Goal: Book appointment/travel/reservation

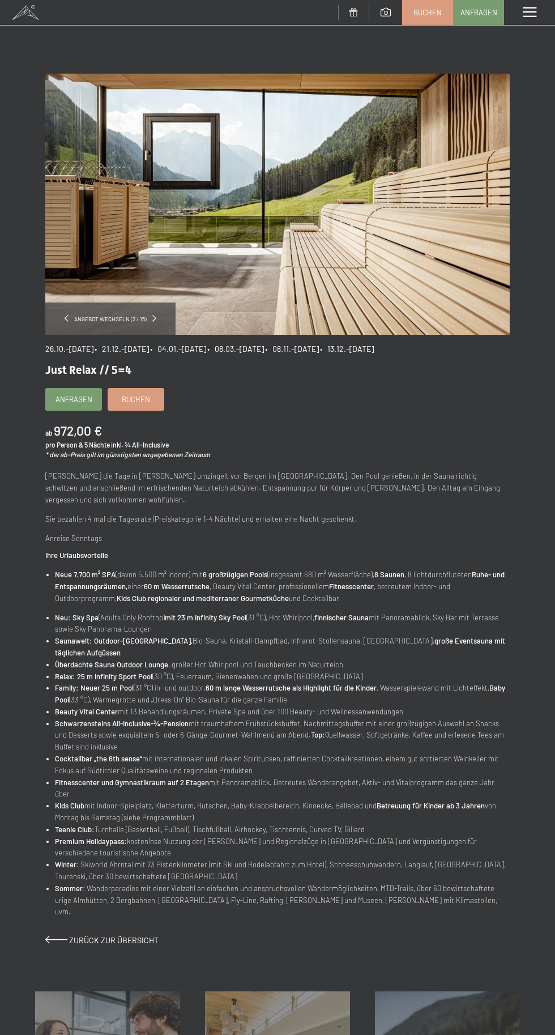
click at [143, 399] on span "Buchen" at bounding box center [136, 399] width 28 height 10
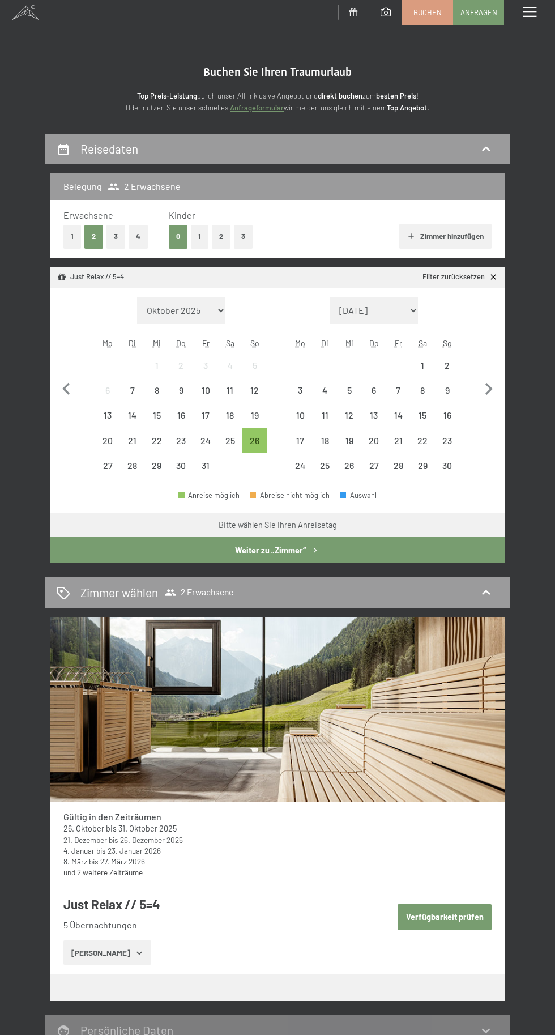
click at [489, 389] on icon "button" at bounding box center [489, 389] width 24 height 24
select select "2025-11-01"
select select "2025-12-01"
select select "2025-11-01"
select select "2025-12-01"
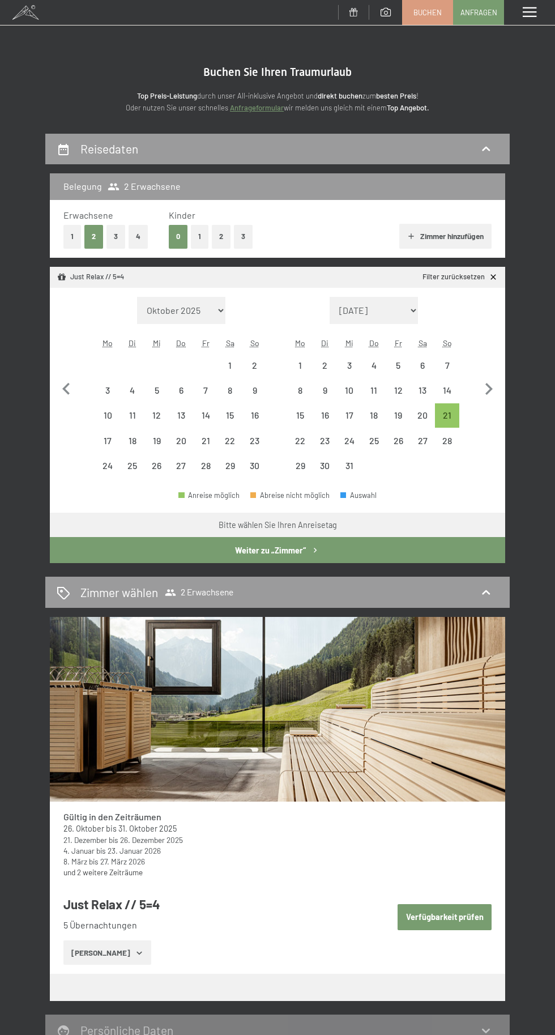
click at [478, 389] on icon "button" at bounding box center [489, 389] width 24 height 24
select select "2025-12-01"
select select "2026-01-01"
select select "2025-12-01"
select select "2026-01-01"
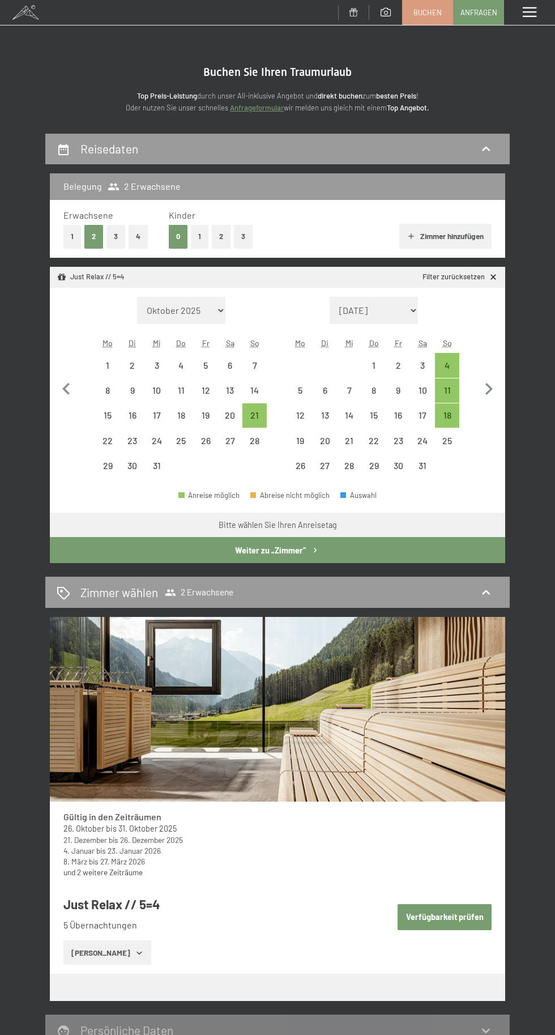
click at [488, 390] on icon "button" at bounding box center [489, 389] width 24 height 24
select select "2026-01-01"
select select "2026-02-01"
click at [489, 389] on icon "button" at bounding box center [489, 389] width 24 height 24
select select "2026-02-01"
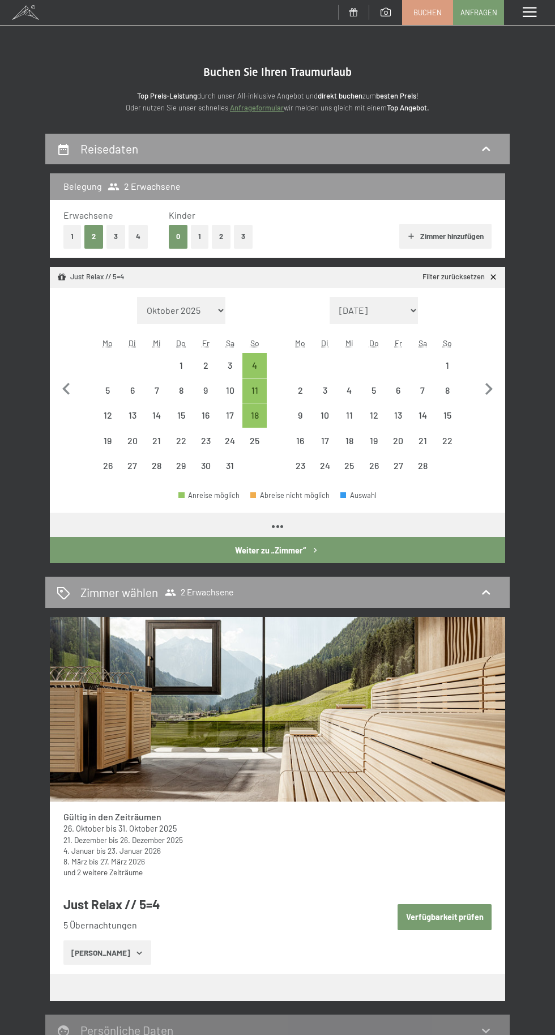
select select "2026-03-01"
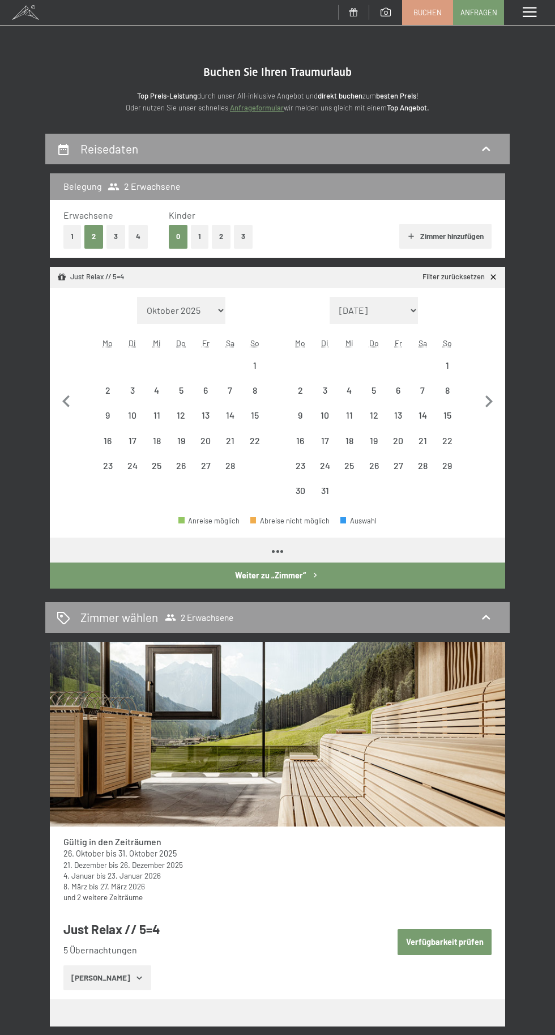
select select "2026-02-01"
select select "2026-03-01"
click at [500, 388] on button "button" at bounding box center [489, 400] width 24 height 207
select select "2026-03-01"
select select "2026-04-01"
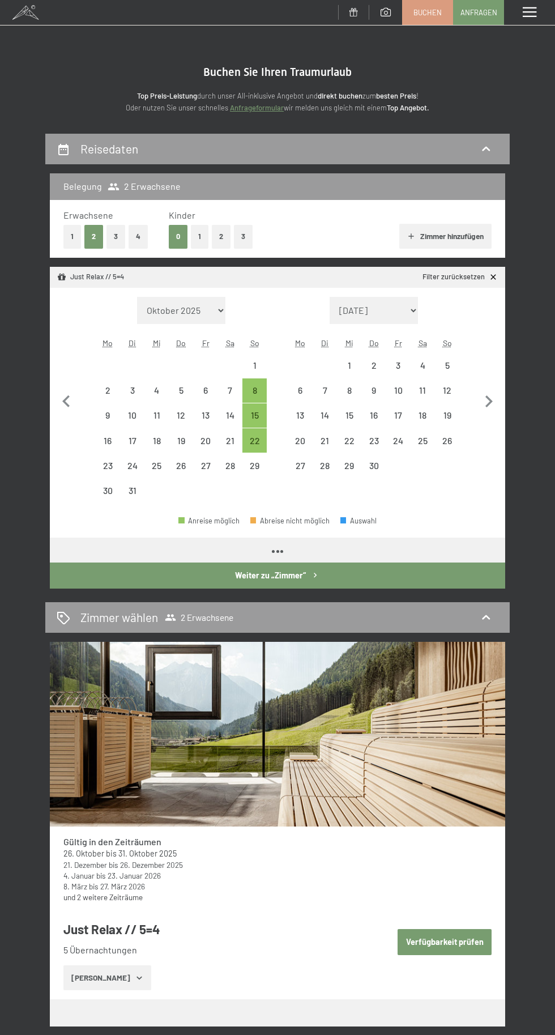
select select "2026-03-01"
select select "2026-04-01"
click at [494, 388] on button "button" at bounding box center [489, 400] width 24 height 207
select select "2026-04-01"
select select "2026-05-01"
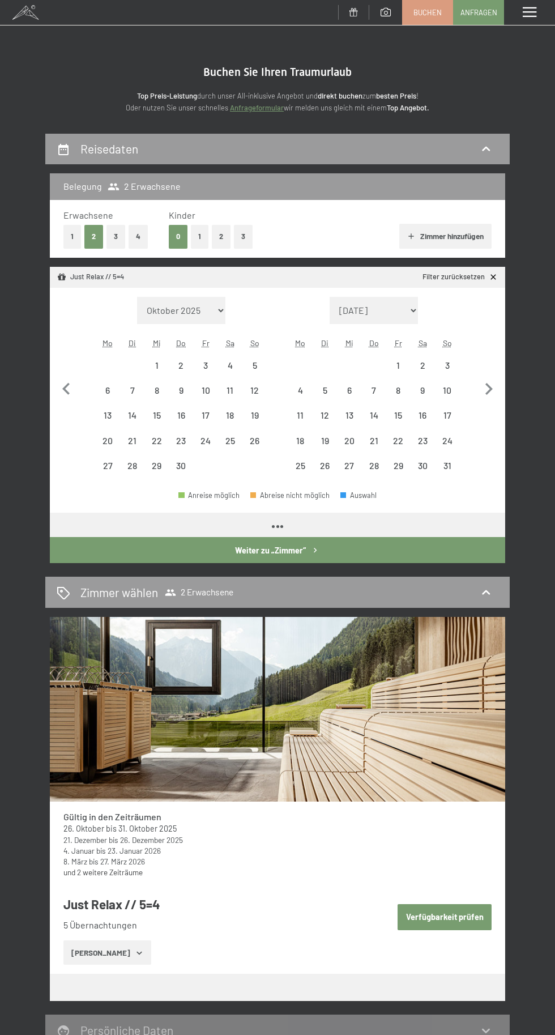
click at [490, 389] on icon "button" at bounding box center [489, 389] width 24 height 24
select select "2026-05-01"
select select "2026-06-01"
select select "2026-05-01"
select select "2026-06-01"
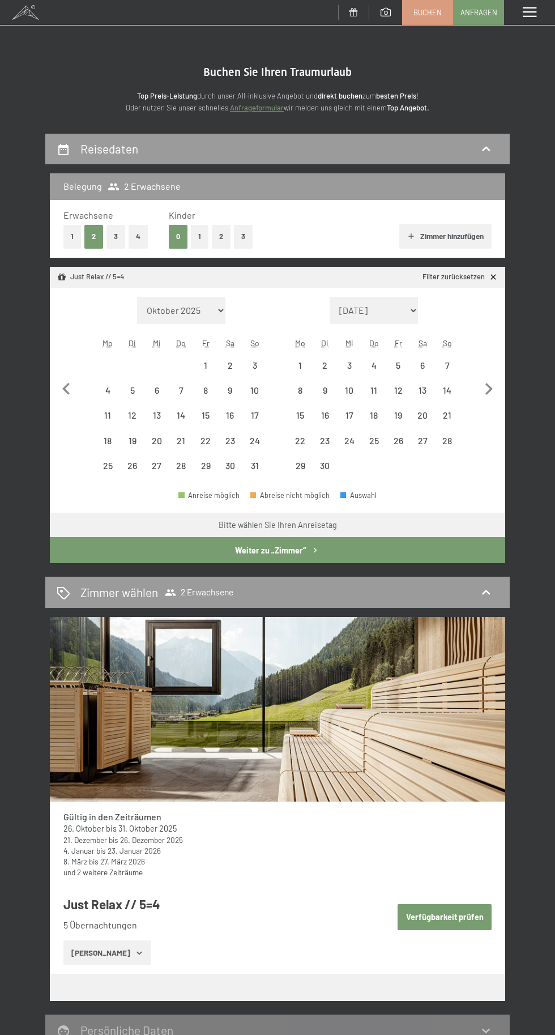
click at [494, 385] on icon "button" at bounding box center [489, 389] width 24 height 24
select select "2026-06-01"
select select "2026-07-01"
select select "2026-06-01"
select select "2026-07-01"
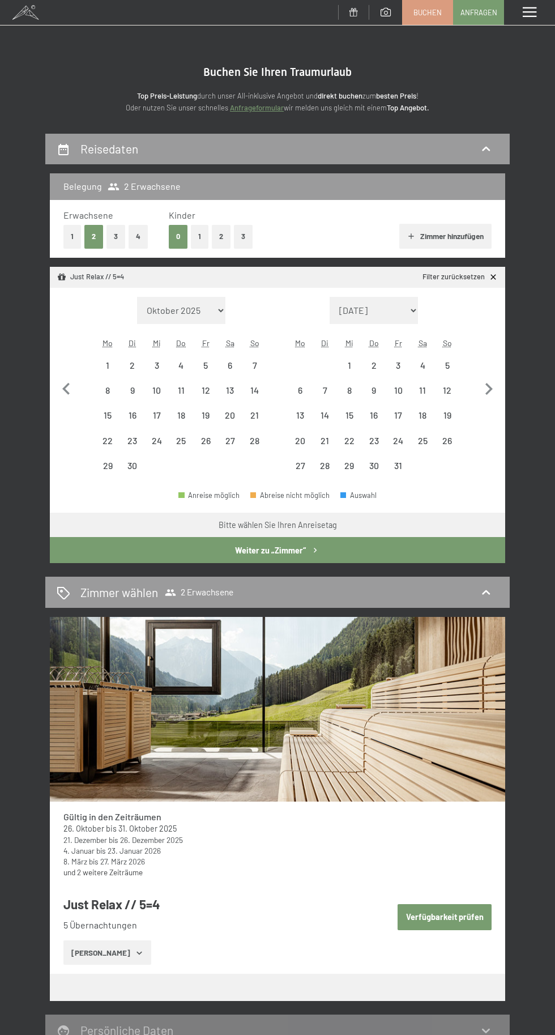
click at [498, 382] on icon "button" at bounding box center [489, 389] width 24 height 24
select select "2026-07-01"
select select "2026-08-01"
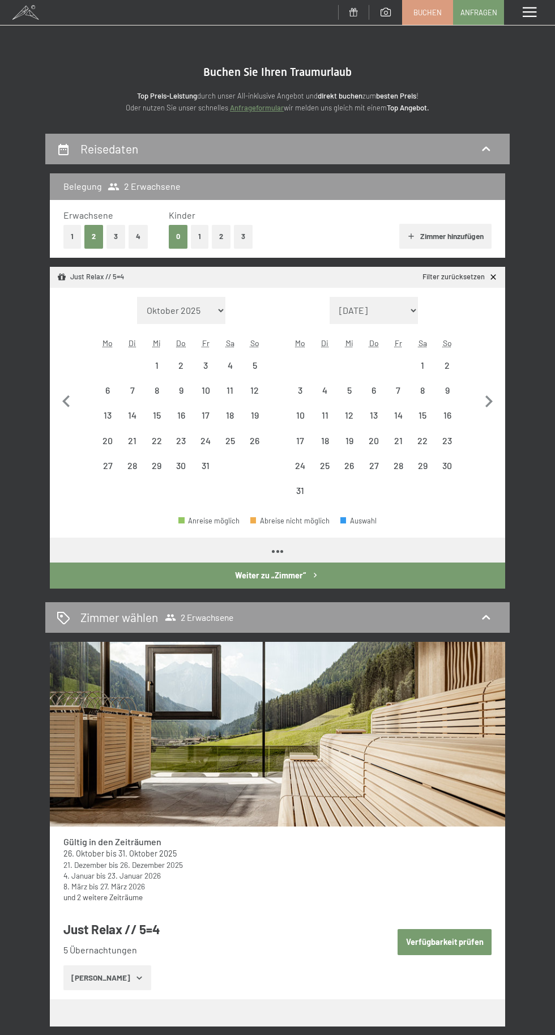
select select "2026-07-01"
select select "2026-08-01"
click at [508, 382] on div "Belegung 2 Erwachsene Erwachsene 1 2 3 4 Kinder 0 1 2 3 Zimmer hinzufügen Just …" at bounding box center [277, 380] width 465 height 415
click at [489, 403] on icon "button" at bounding box center [489, 402] width 7 height 12
select select "2026-08-01"
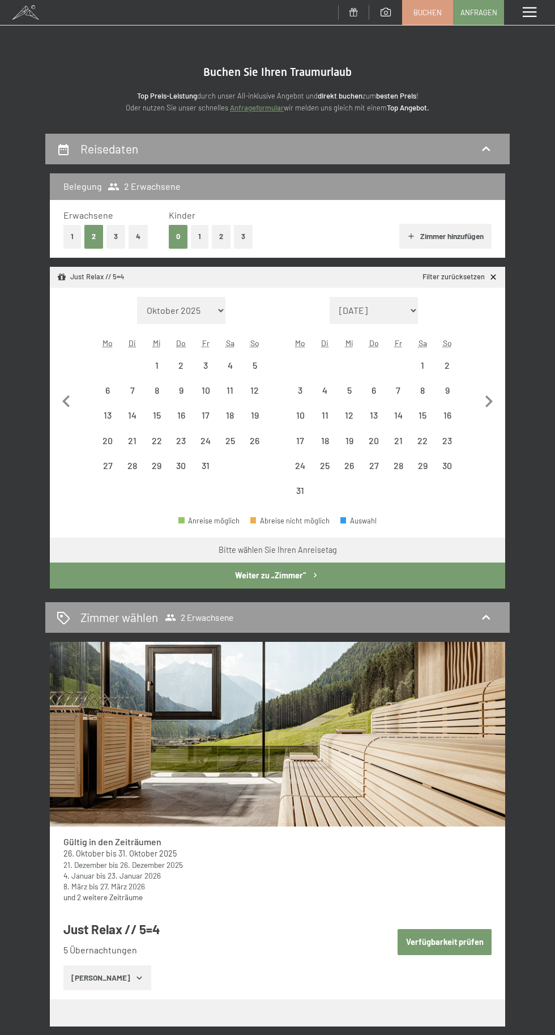
select select "2026-09-01"
select select "2026-08-01"
select select "2026-09-01"
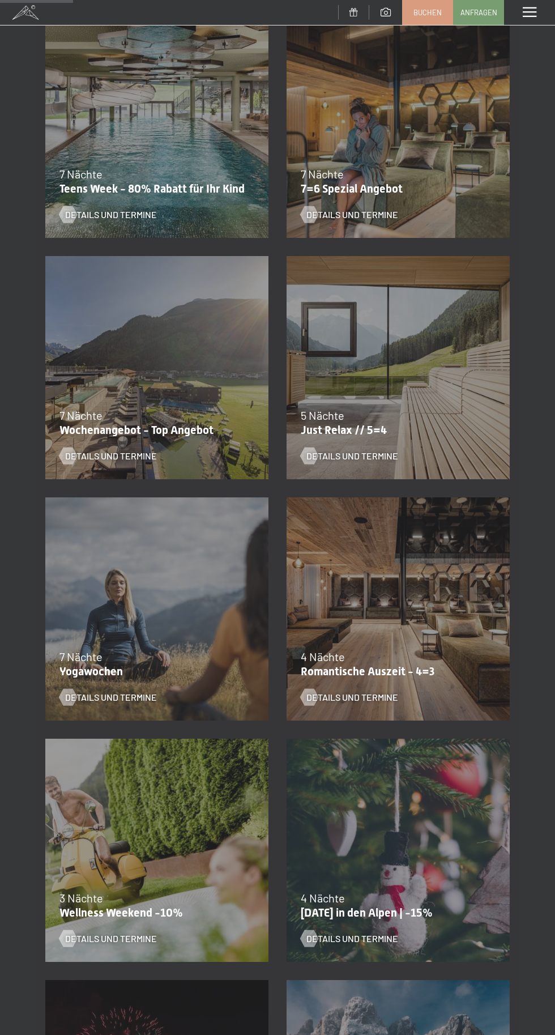
click at [355, 700] on span "Details und Termine" at bounding box center [353, 697] width 92 height 12
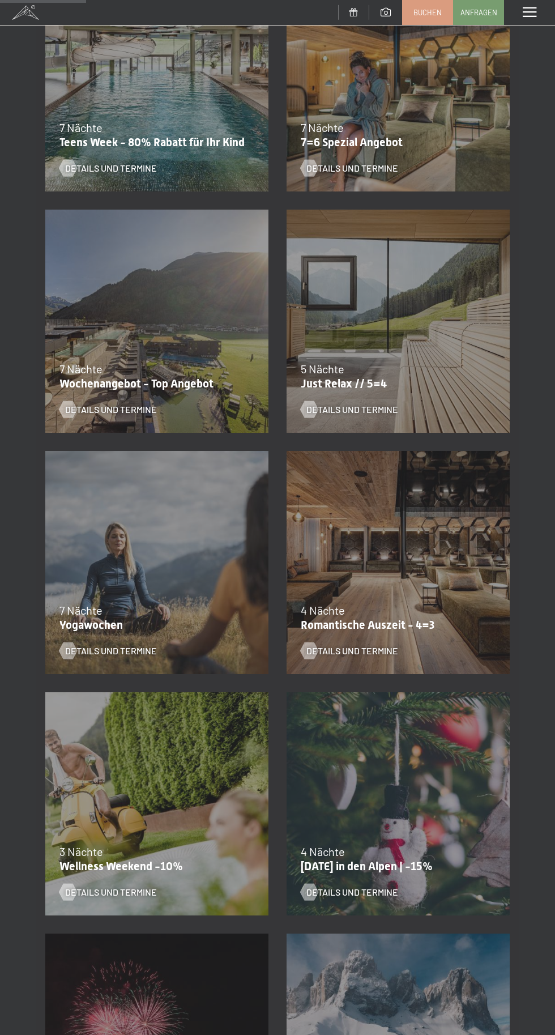
scroll to position [307, 0]
